Goal: Use online tool/utility

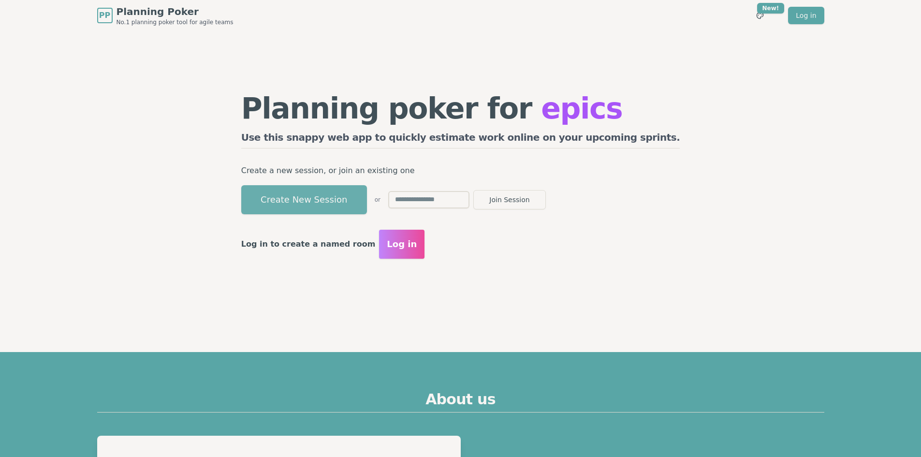
click at [327, 193] on button "Create New Session" at bounding box center [304, 199] width 126 height 29
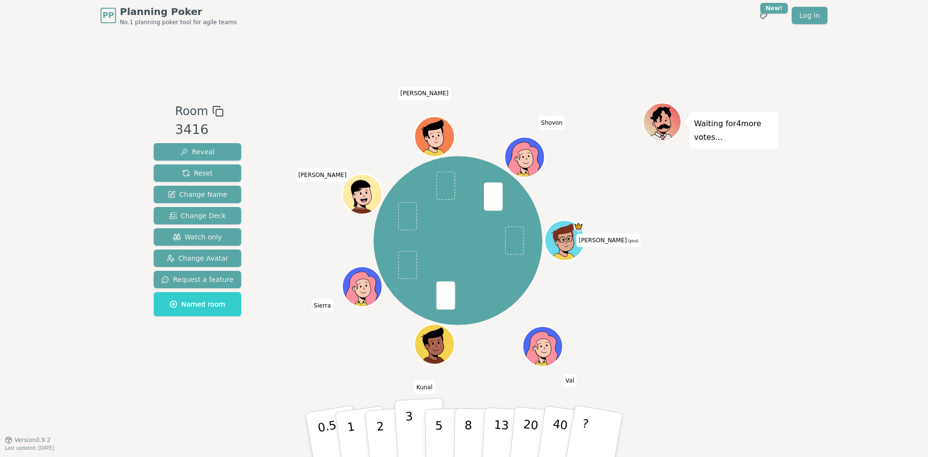
click at [417, 427] on button "3" at bounding box center [420, 434] width 53 height 75
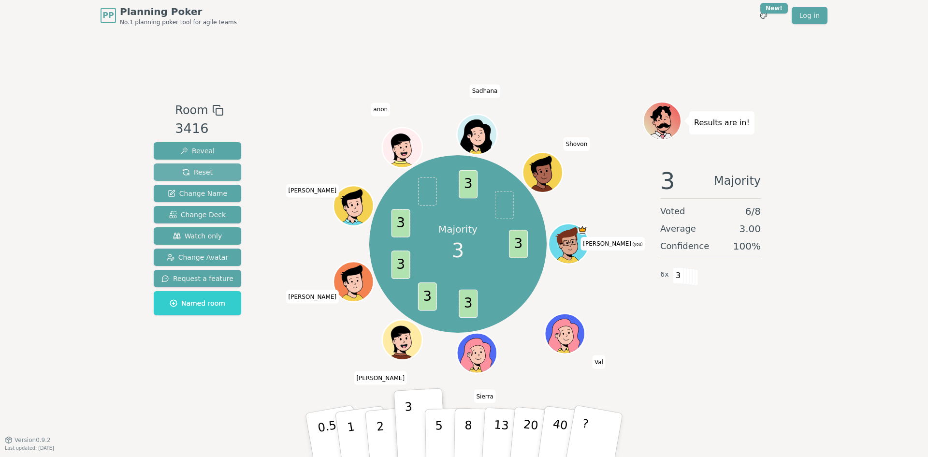
click at [219, 173] on button "Reset" at bounding box center [197, 171] width 87 height 17
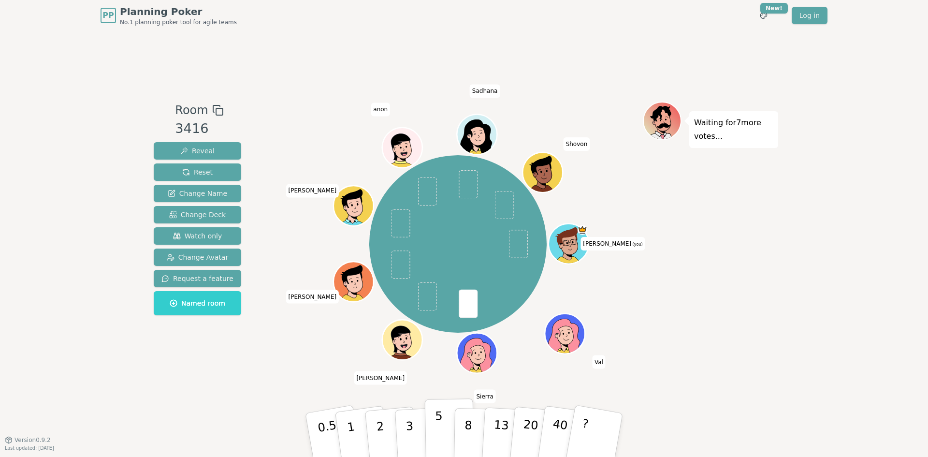
click at [430, 436] on button "5" at bounding box center [450, 434] width 50 height 73
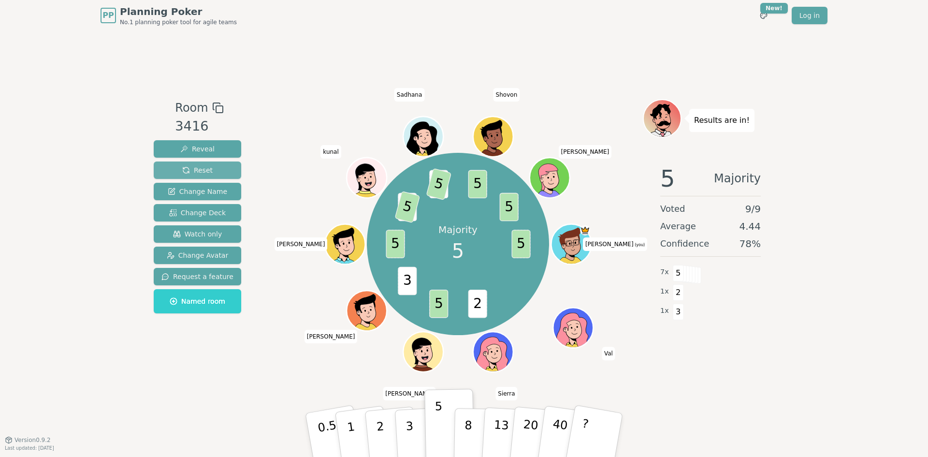
click at [227, 168] on button "Reset" at bounding box center [197, 169] width 87 height 17
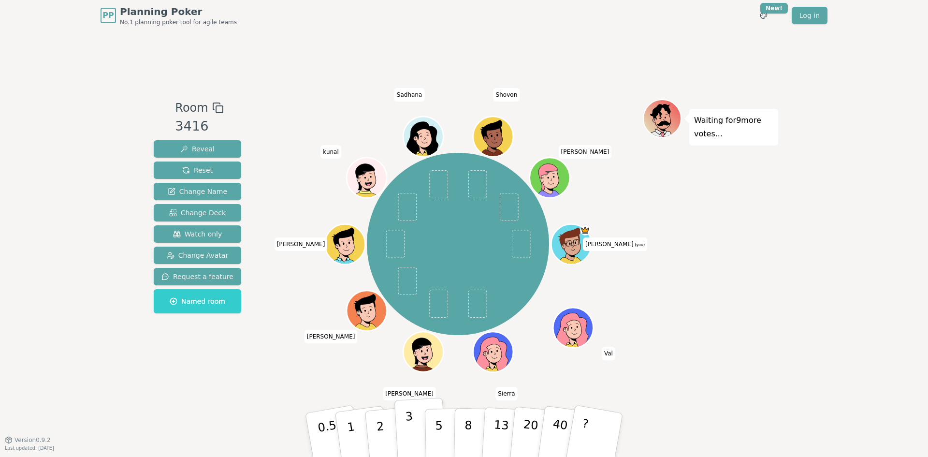
click at [409, 420] on p "3" at bounding box center [410, 435] width 11 height 53
click at [433, 436] on button "5" at bounding box center [450, 434] width 50 height 73
click at [416, 426] on button "3" at bounding box center [420, 434] width 53 height 75
